Goal: Transaction & Acquisition: Purchase product/service

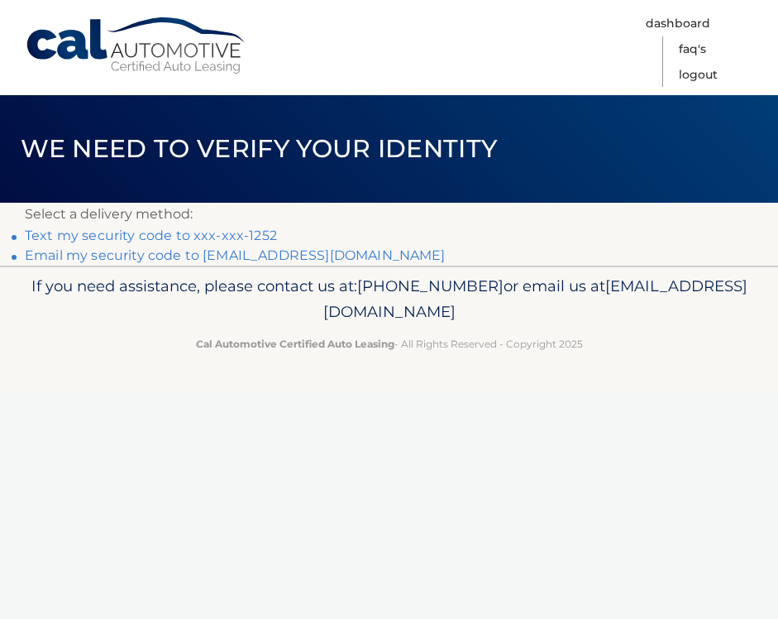
click at [189, 235] on link "Text my security code to xxx-xxx-1252" at bounding box center [151, 235] width 252 height 16
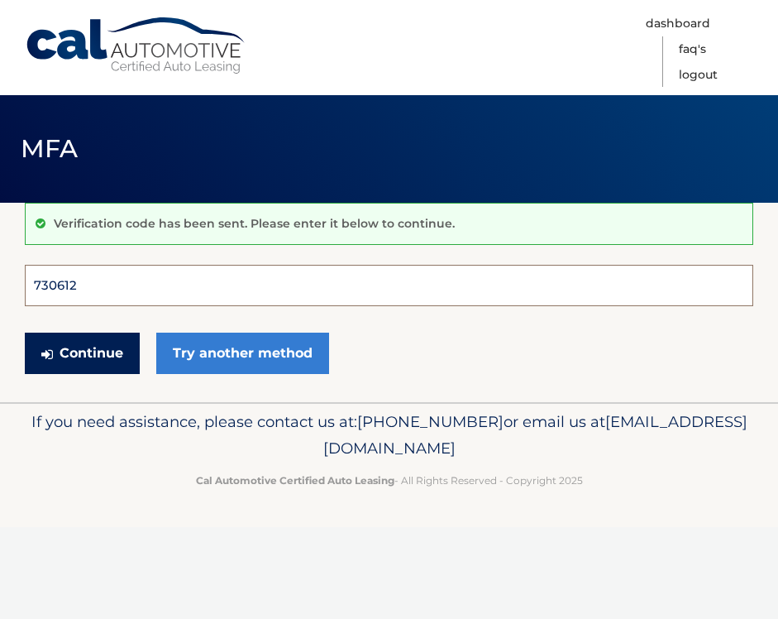
type input "730612"
click at [82, 352] on button "Continue" at bounding box center [82, 352] width 115 height 41
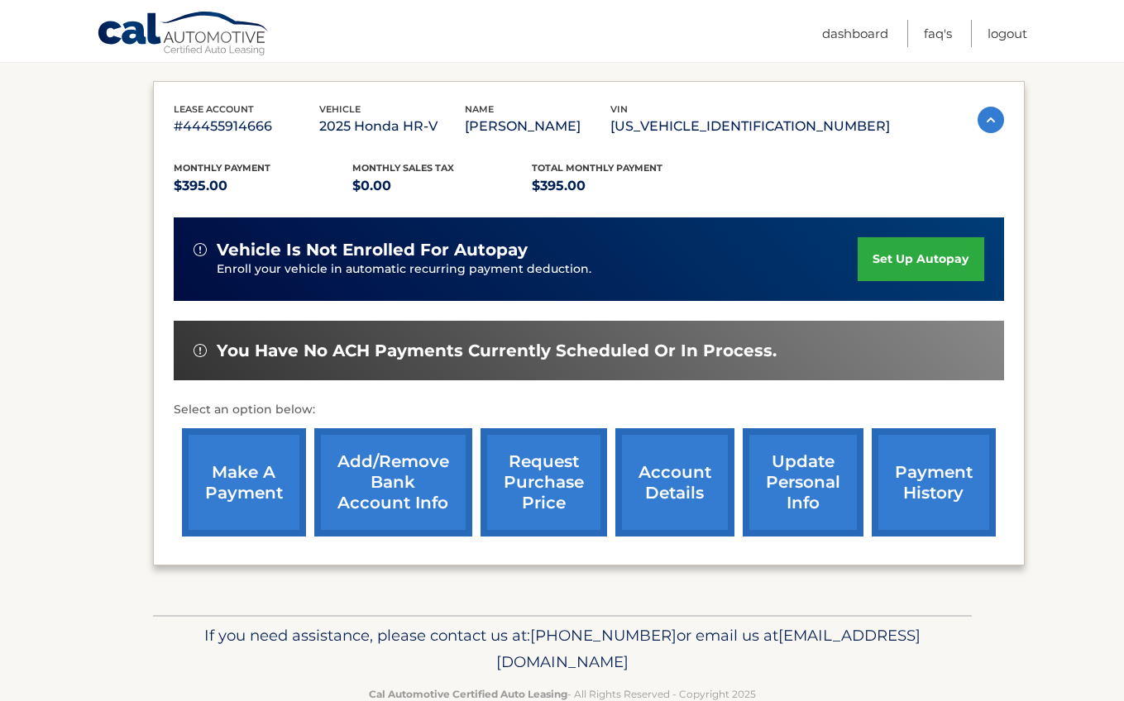
scroll to position [261, 0]
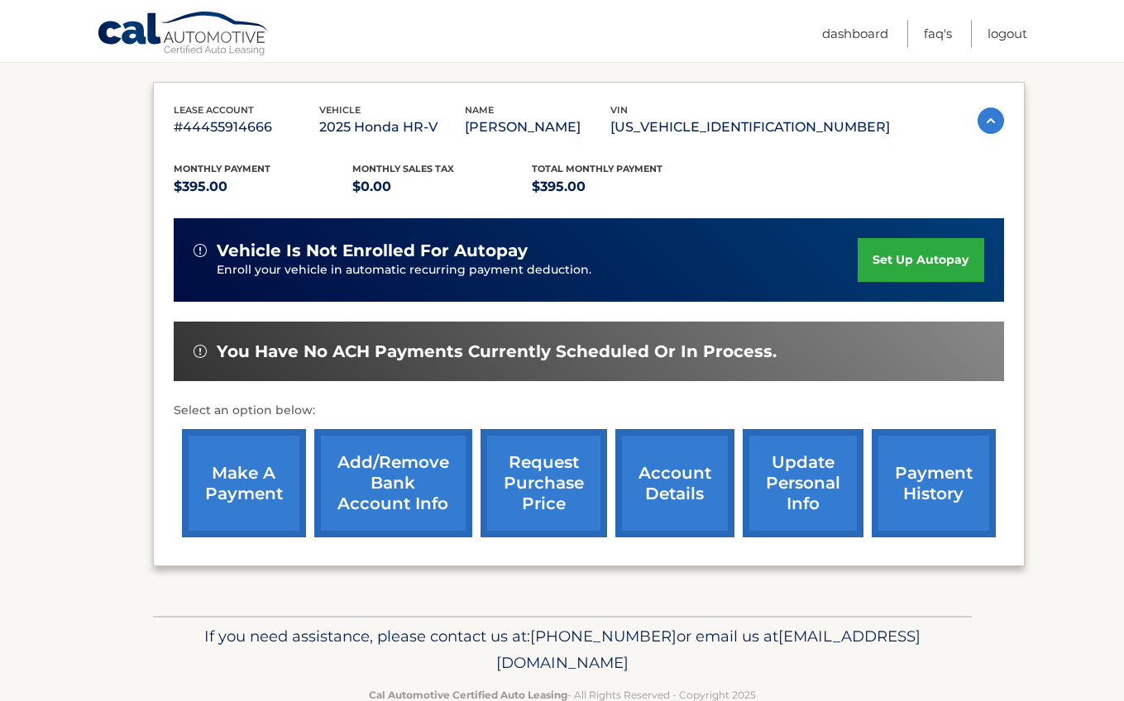
click at [251, 479] on link "make a payment" at bounding box center [244, 483] width 124 height 108
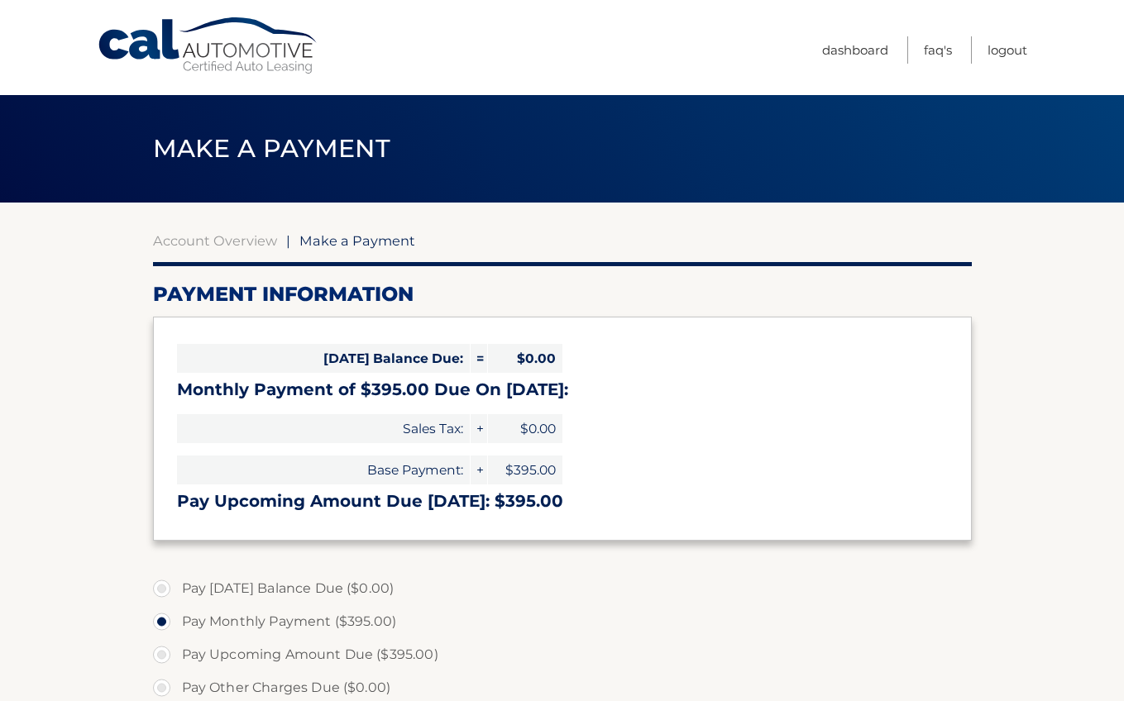
select select "NjUxMzIwZmItN2JmOC00MzQ5LWFlN2ItZGJkNzk0N2UxM2Q1"
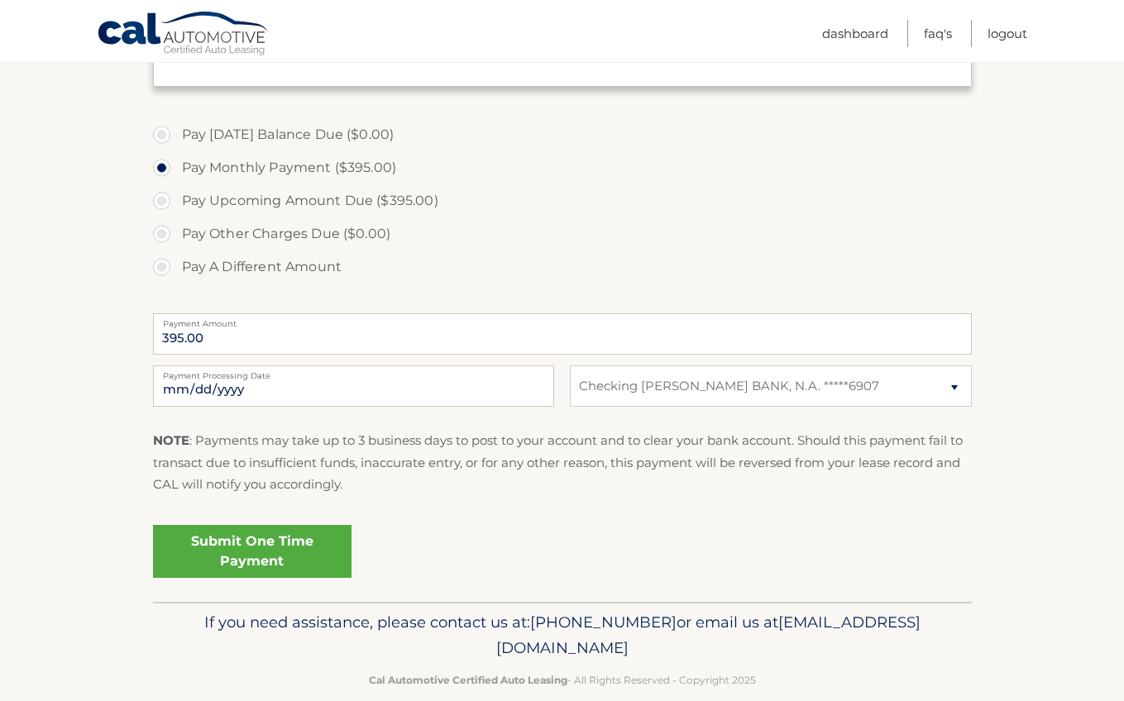
scroll to position [455, 0]
click at [261, 392] on input "[DATE]" at bounding box center [353, 385] width 401 height 41
type input "[DATE]"
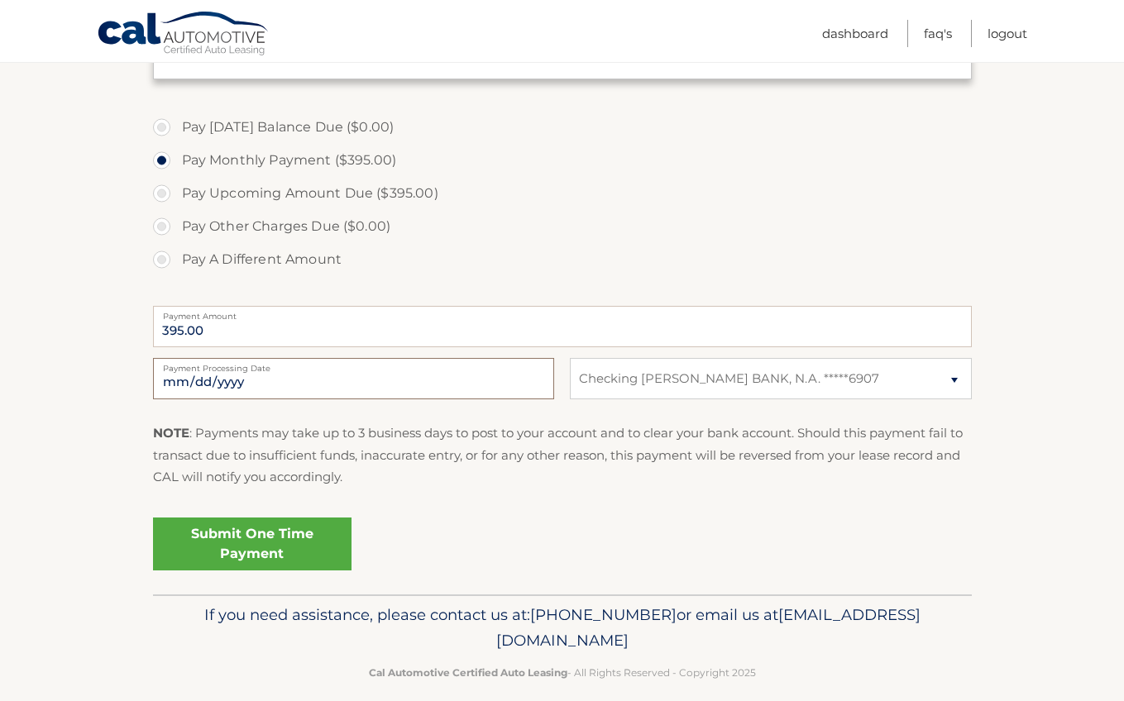
scroll to position [453, 0]
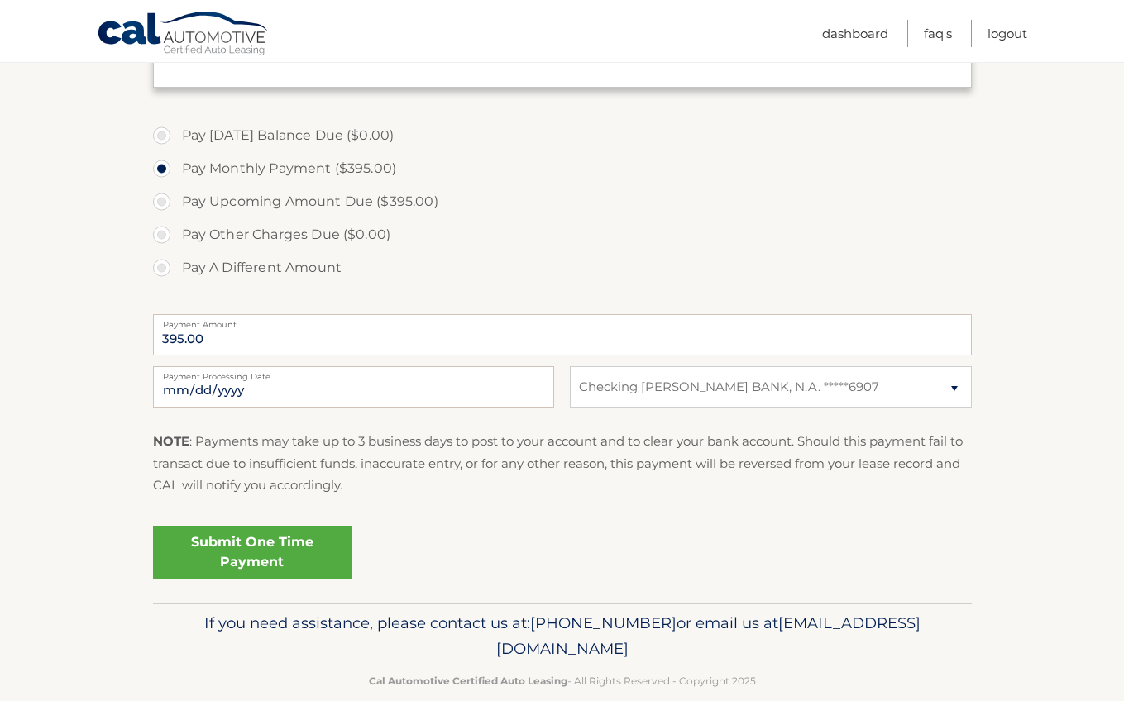
click at [292, 538] on link "Submit One Time Payment" at bounding box center [252, 552] width 199 height 53
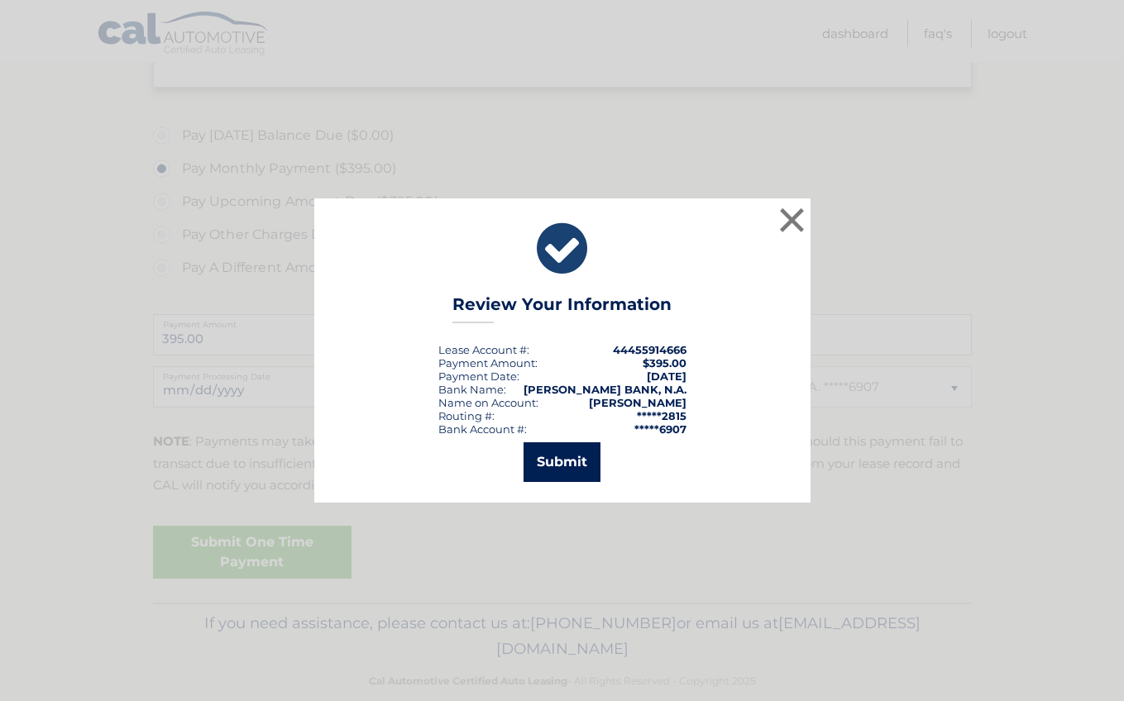
click at [568, 462] on button "Submit" at bounding box center [562, 463] width 77 height 40
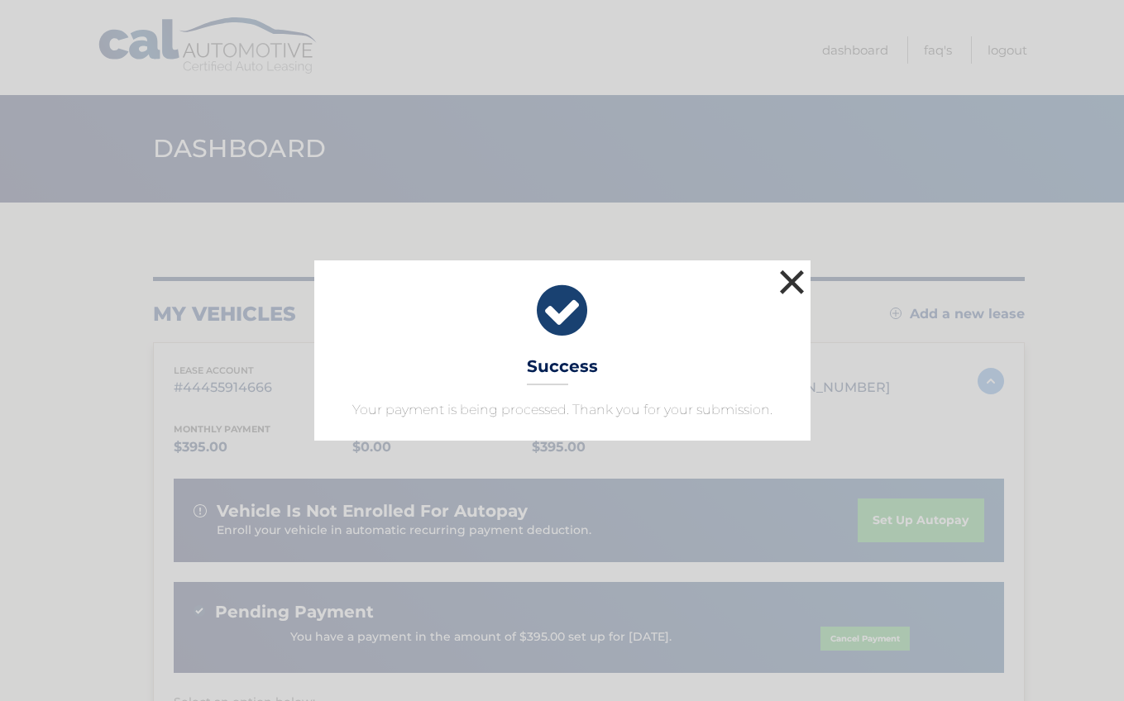
click at [793, 280] on button "×" at bounding box center [792, 282] width 33 height 33
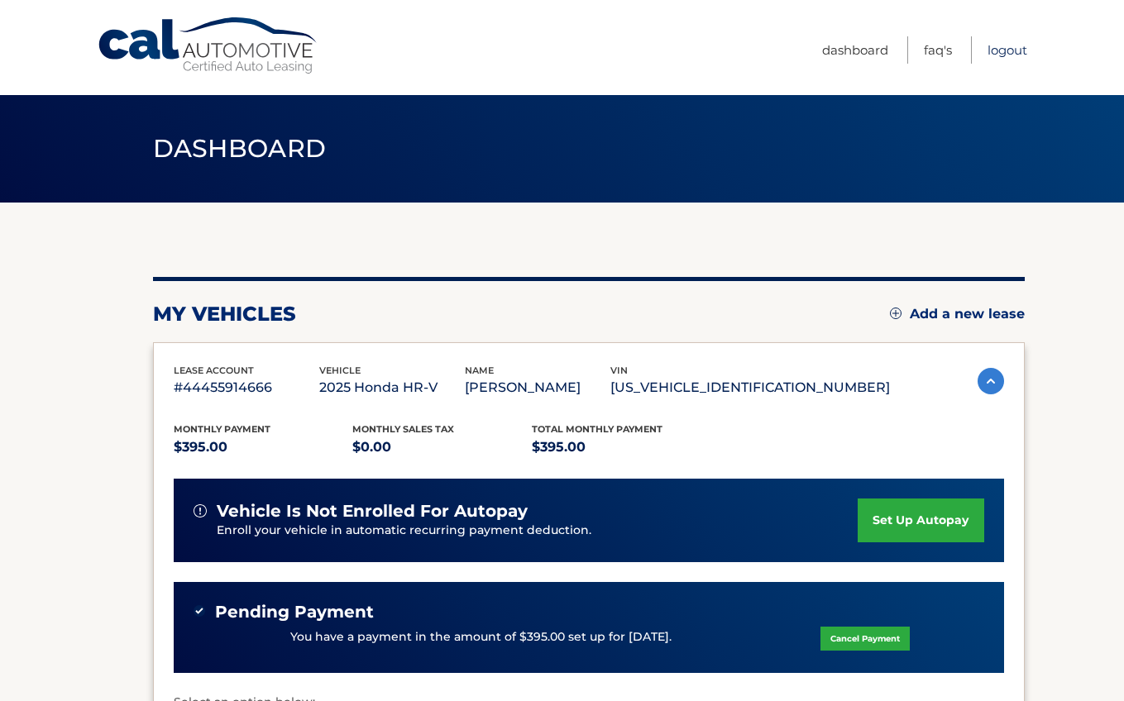
click at [1007, 51] on link "Logout" at bounding box center [1008, 49] width 40 height 27
